Goal: Navigation & Orientation: Go to known website

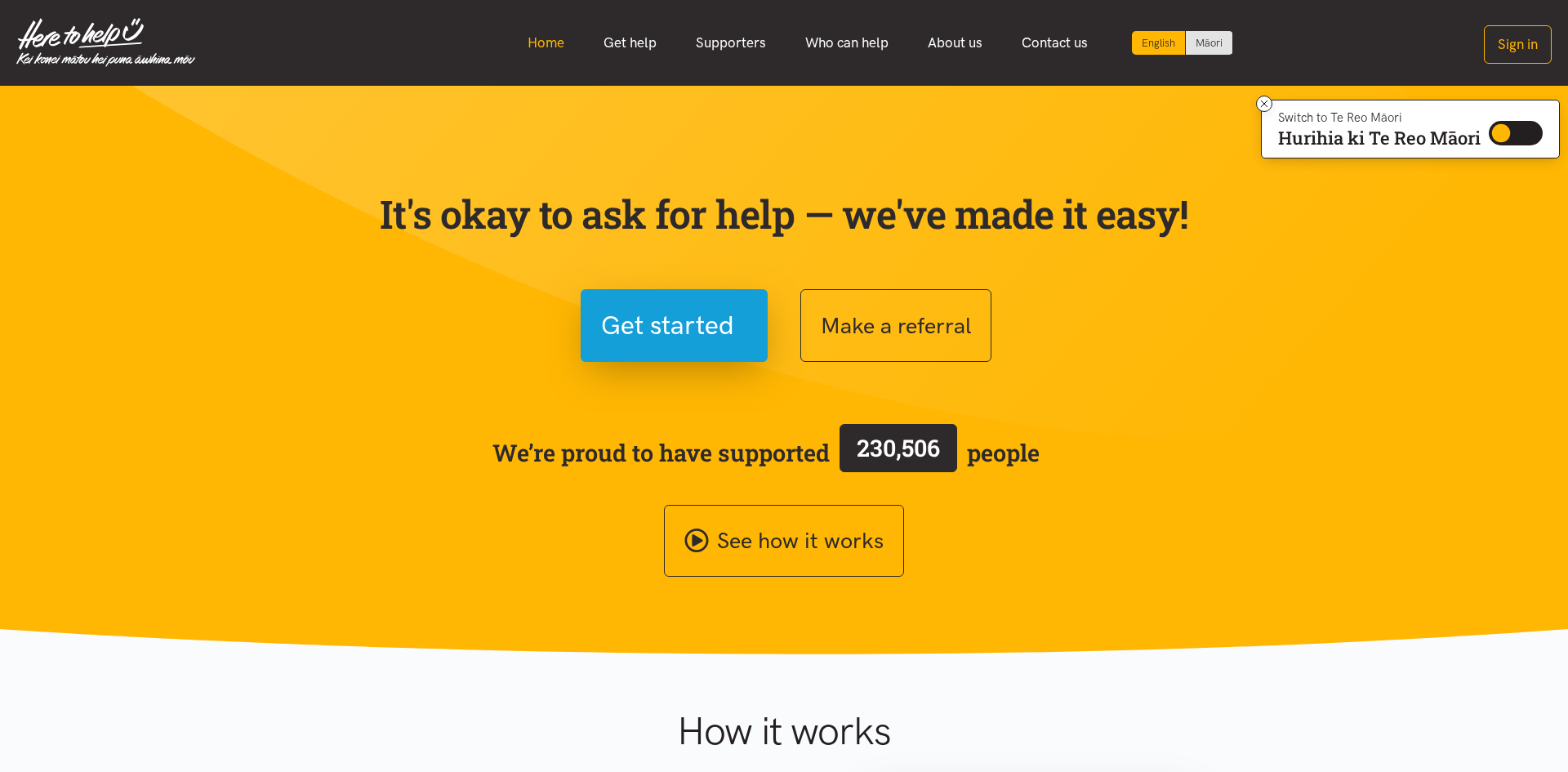
click at [545, 42] on link "Home" at bounding box center [546, 43] width 76 height 35
click at [546, 40] on link "Home" at bounding box center [546, 43] width 76 height 35
